Goal: Information Seeking & Learning: Learn about a topic

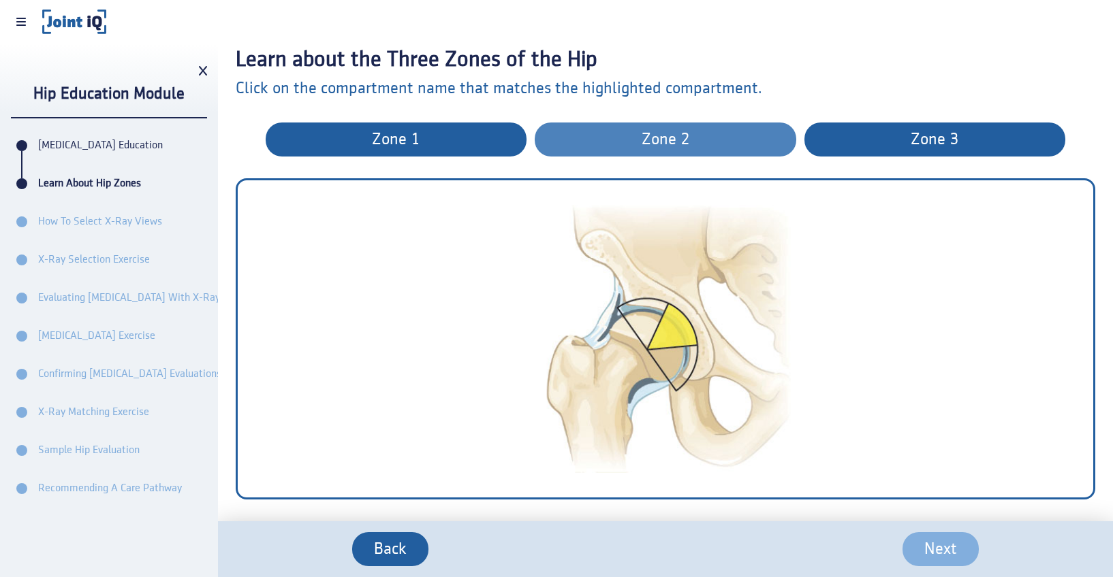
click at [633, 133] on span "zone 2" at bounding box center [664, 140] width 217 height 18
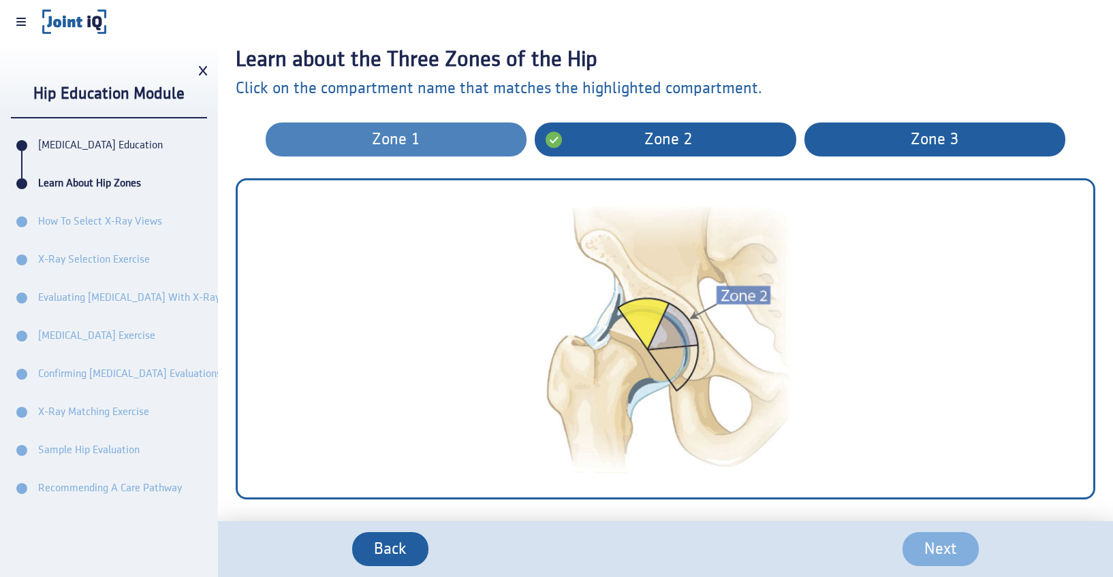
click at [405, 151] on button "zone 1" at bounding box center [396, 140] width 261 height 34
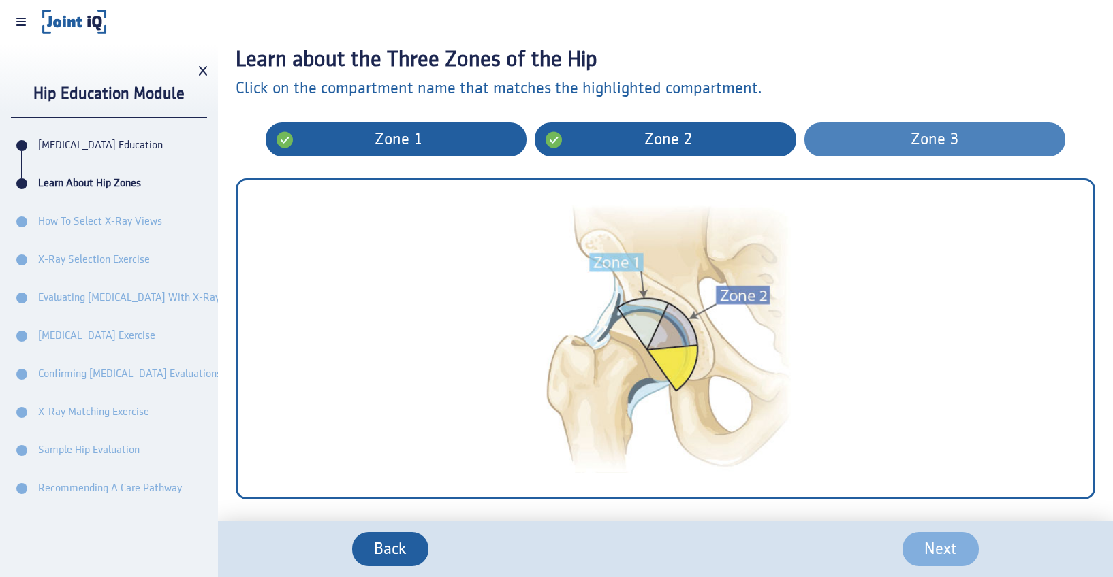
click at [862, 135] on span "zone 3" at bounding box center [934, 140] width 217 height 18
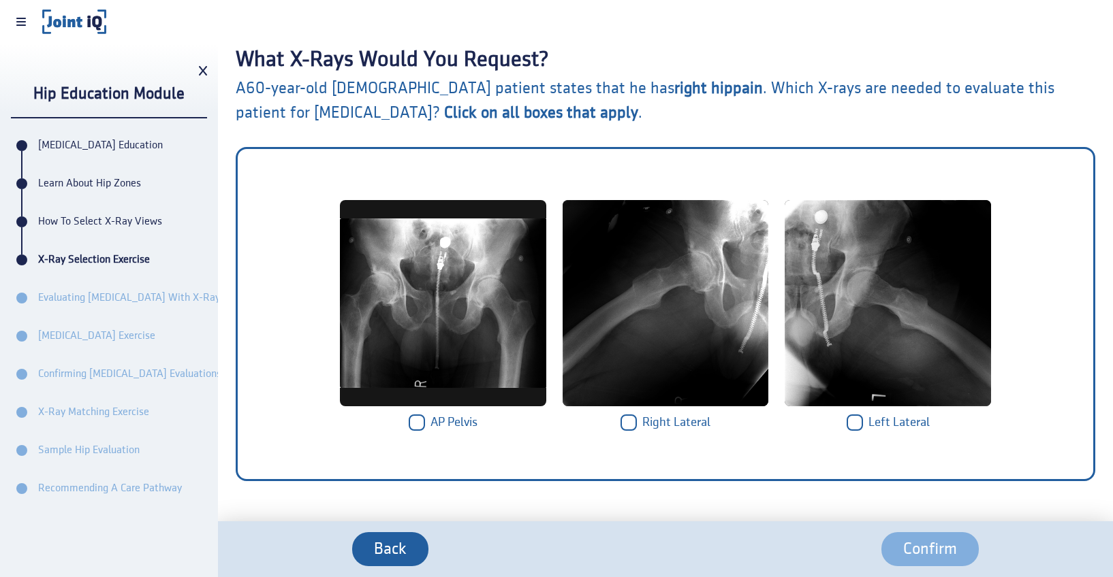
click at [478, 345] on img at bounding box center [443, 303] width 206 height 206
click at [673, 345] on img at bounding box center [665, 303] width 206 height 206
click at [919, 345] on img at bounding box center [887, 303] width 206 height 206
click at [929, 550] on span "Confirm" at bounding box center [930, 550] width 54 height 18
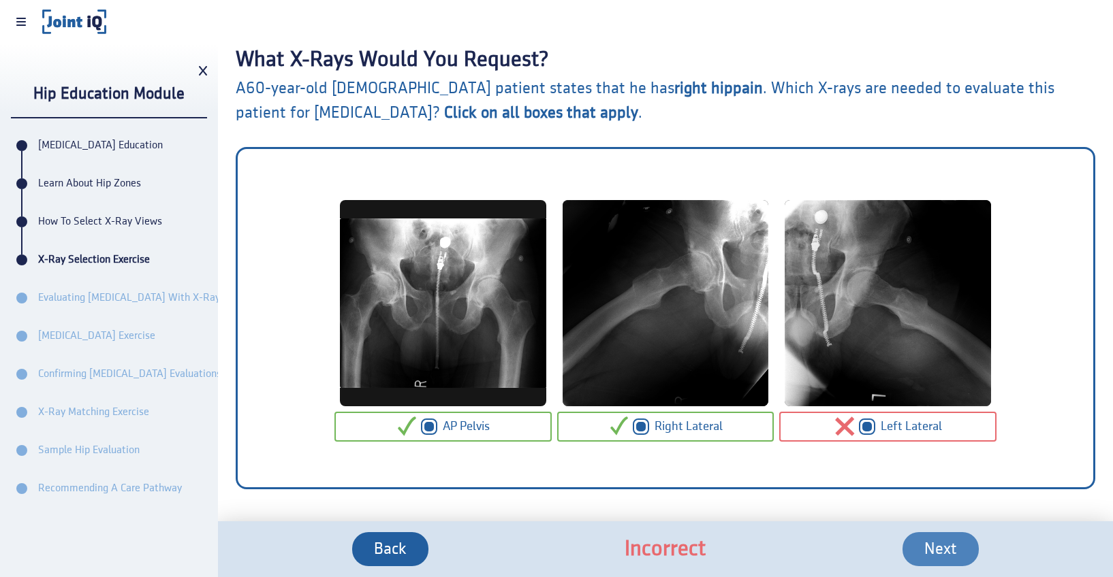
click at [929, 550] on span "Next" at bounding box center [940, 550] width 33 height 18
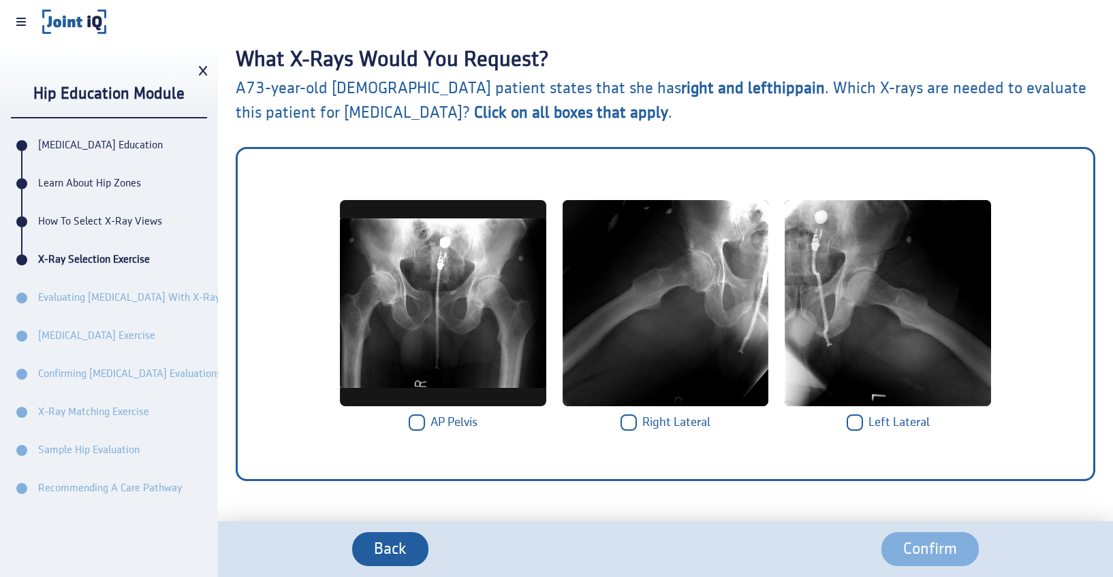
drag, startPoint x: 642, startPoint y: 289, endPoint x: 673, endPoint y: 307, distance: 35.4
click at [673, 307] on img at bounding box center [665, 303] width 206 height 206
click at [822, 479] on div ".cls-1 { font-size: 125px; fill: #ca0000; text-anchor: middle; font-family: Ari…" at bounding box center [665, 314] width 859 height 334
click at [924, 545] on span "Confirm" at bounding box center [930, 550] width 54 height 18
